Goal: Information Seeking & Learning: Find specific fact

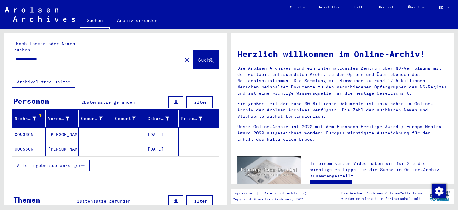
click at [76, 162] on span "Alle Ergebnisse anzeigen" at bounding box center [49, 164] width 64 height 5
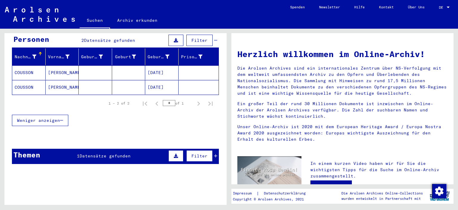
scroll to position [64, 0]
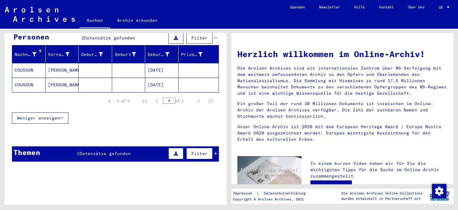
click at [26, 78] on mat-cell "COUSSON" at bounding box center [28, 85] width 33 height 14
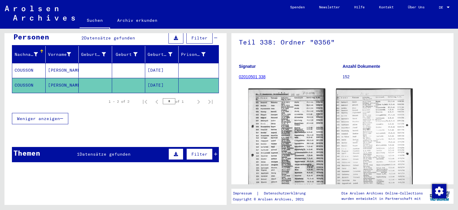
scroll to position [47, 0]
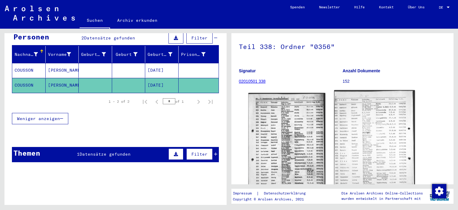
click at [367, 134] on img at bounding box center [374, 146] width 81 height 112
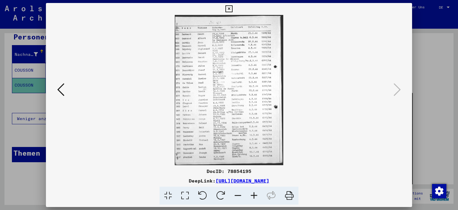
click at [231, 82] on img at bounding box center [229, 90] width 326 height 150
click at [236, 127] on img at bounding box center [229, 90] width 326 height 150
click at [217, 116] on img at bounding box center [229, 90] width 326 height 150
